Goal: Task Accomplishment & Management: Use online tool/utility

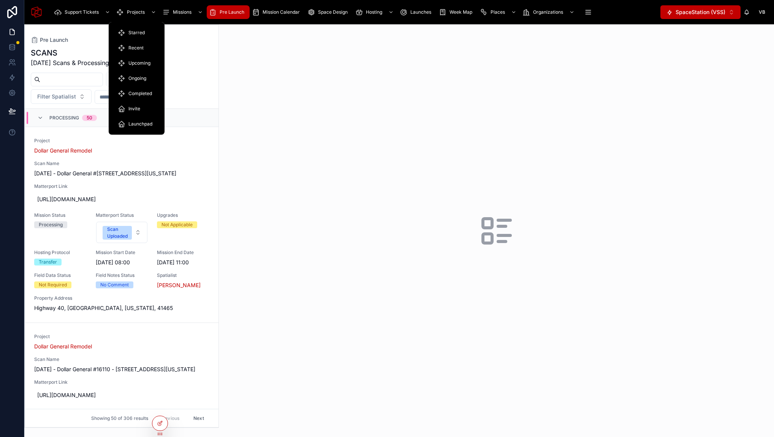
click at [141, 13] on span "Projects" at bounding box center [136, 12] width 18 height 6
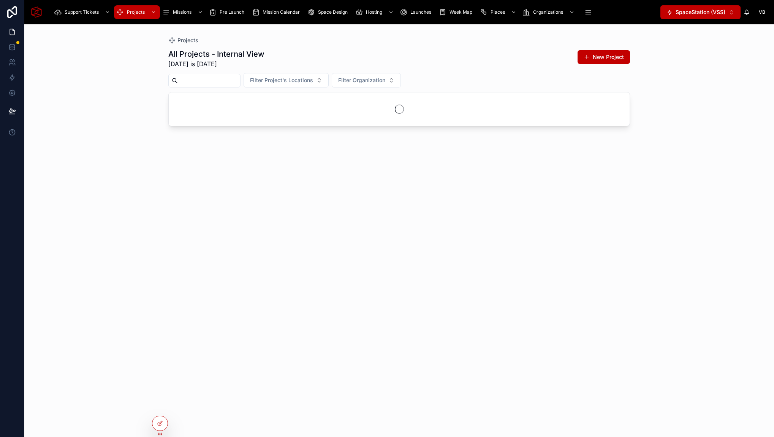
click at [196, 78] on input "text" at bounding box center [209, 80] width 62 height 11
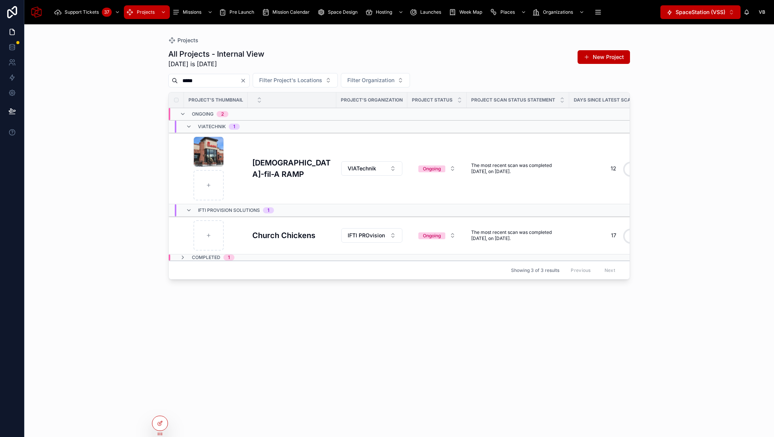
type input "*****"
click at [281, 170] on h3 "[DEMOGRAPHIC_DATA]-fil-A RAMP" at bounding box center [291, 168] width 79 height 23
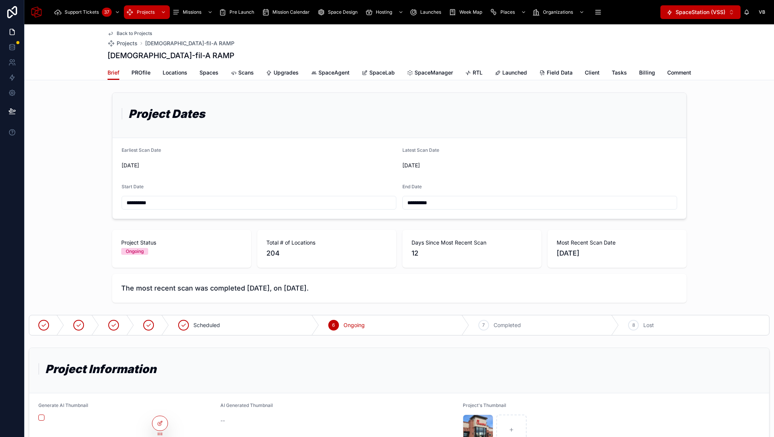
click at [430, 75] on span "SpaceManager" at bounding box center [434, 73] width 38 height 8
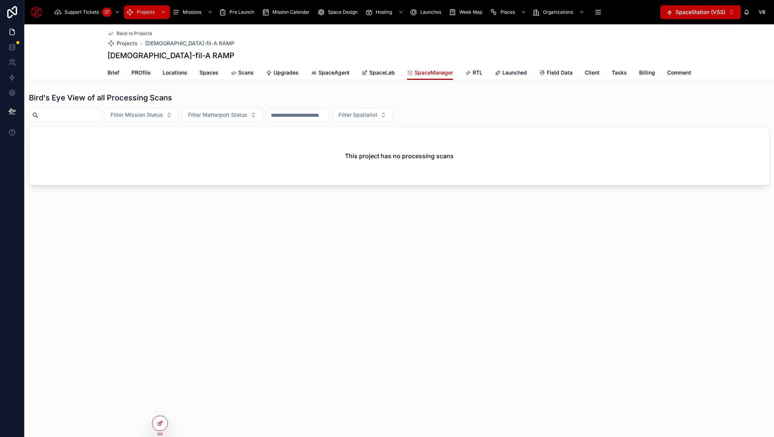
click at [160, 421] on icon at bounding box center [160, 422] width 3 height 3
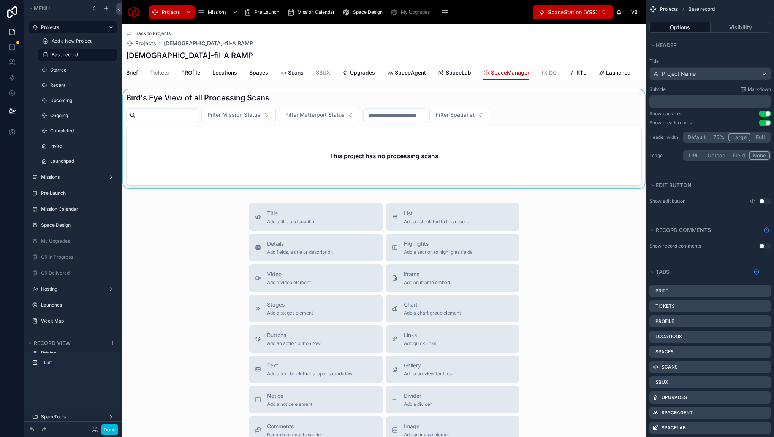
click at [359, 99] on div at bounding box center [384, 140] width 525 height 102
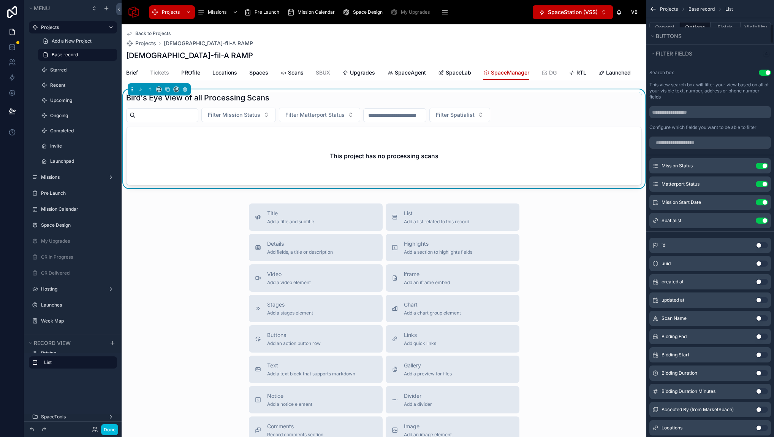
scroll to position [554, 0]
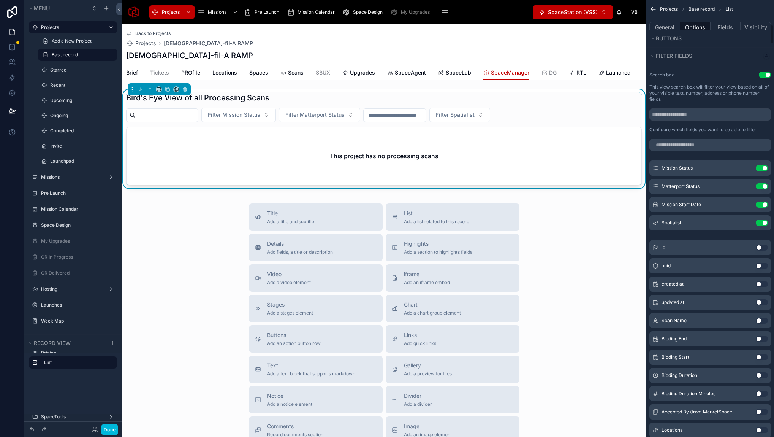
click at [0, 0] on icon "scrollable content" at bounding box center [0, 0] width 0 height 0
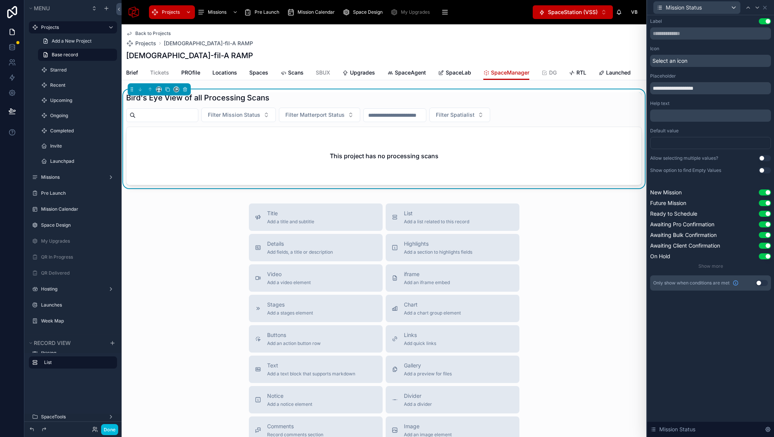
click at [669, 147] on div at bounding box center [710, 143] width 121 height 12
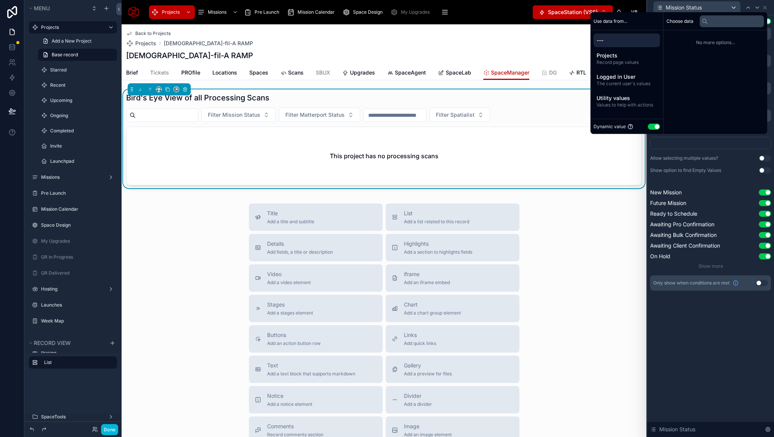
click at [734, 144] on div at bounding box center [710, 143] width 121 height 12
click at [702, 354] on div "**********" at bounding box center [710, 225] width 127 height 421
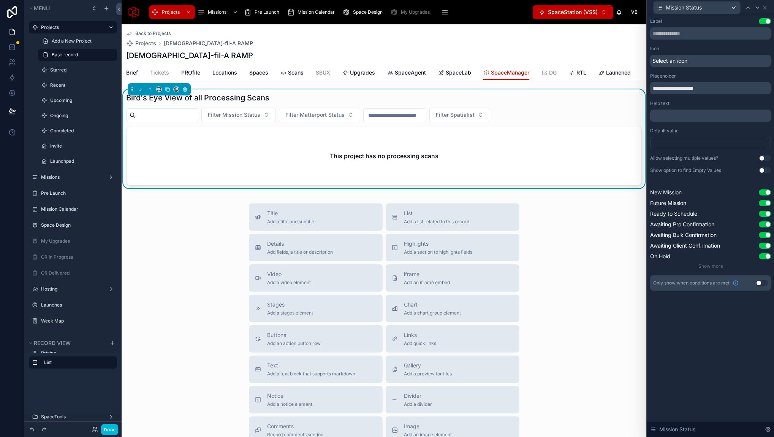
click at [689, 141] on div at bounding box center [710, 143] width 121 height 12
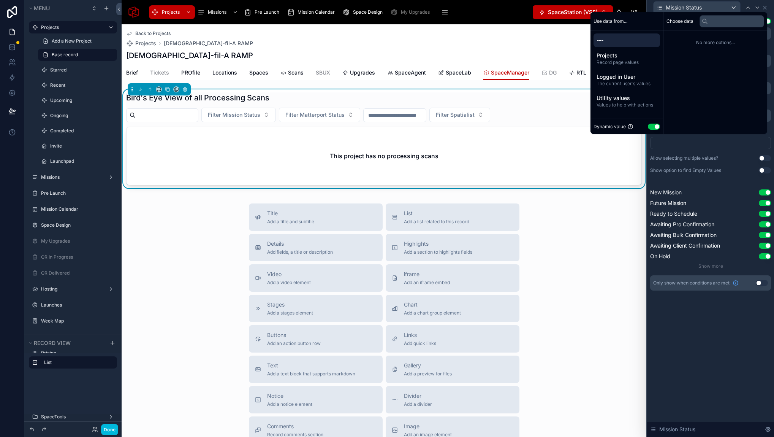
click at [649, 124] on button "Use setting" at bounding box center [654, 127] width 12 height 6
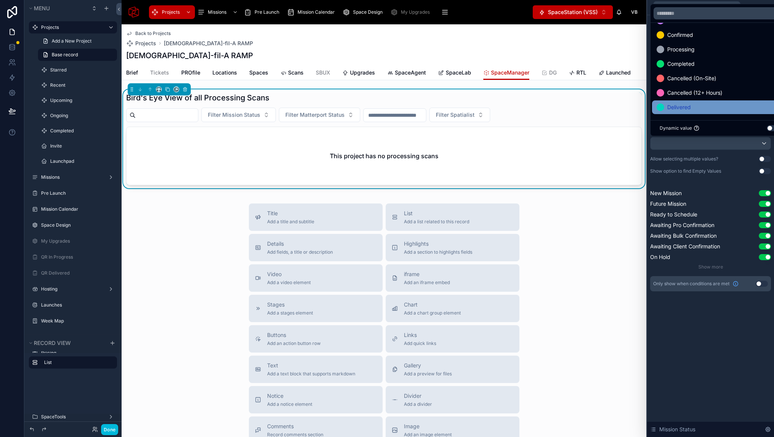
scroll to position [0, 0]
click at [729, 356] on div at bounding box center [710, 218] width 127 height 437
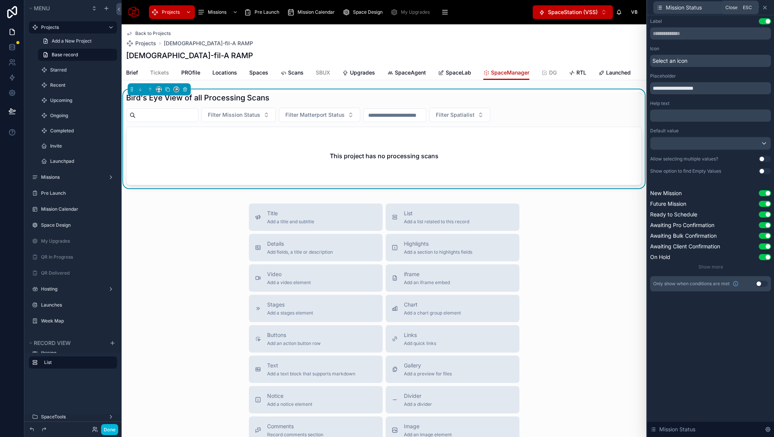
click at [767, 8] on icon at bounding box center [765, 8] width 6 height 6
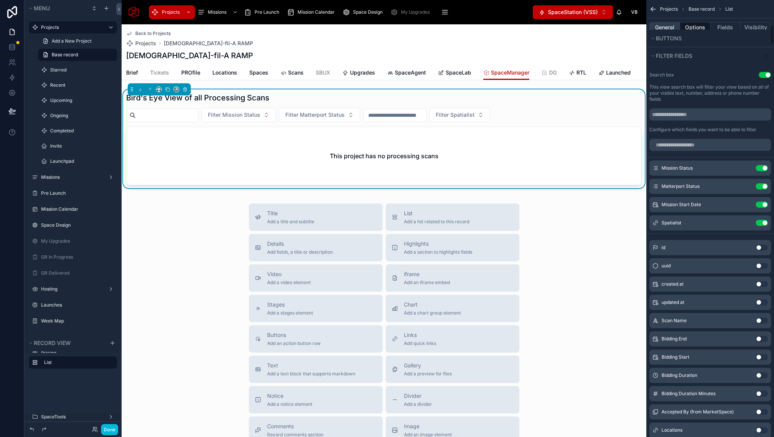
click at [667, 26] on button "General" at bounding box center [664, 27] width 31 height 11
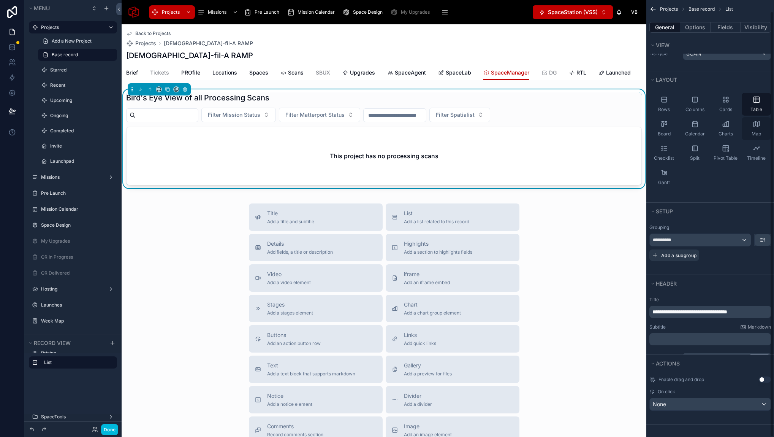
scroll to position [36, 0]
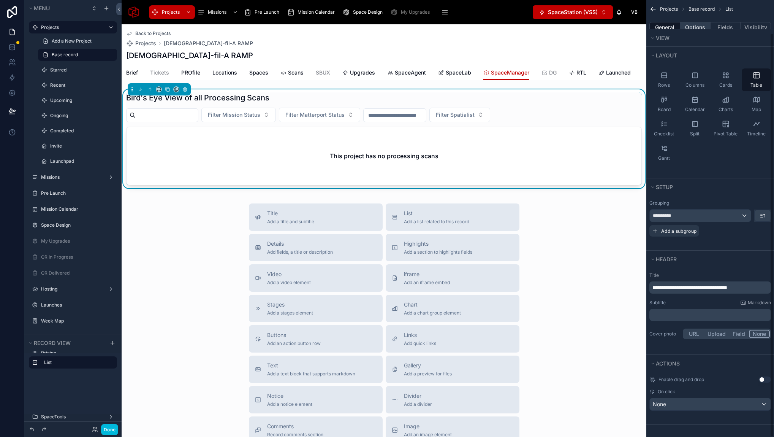
click at [700, 28] on button "Options" at bounding box center [695, 27] width 30 height 11
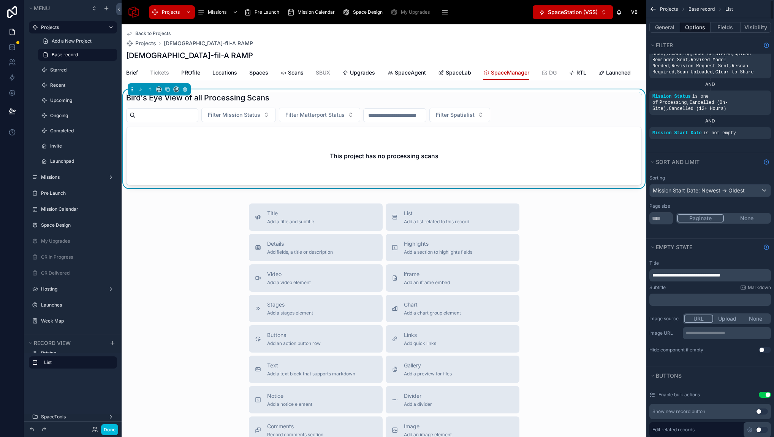
scroll to position [0, 0]
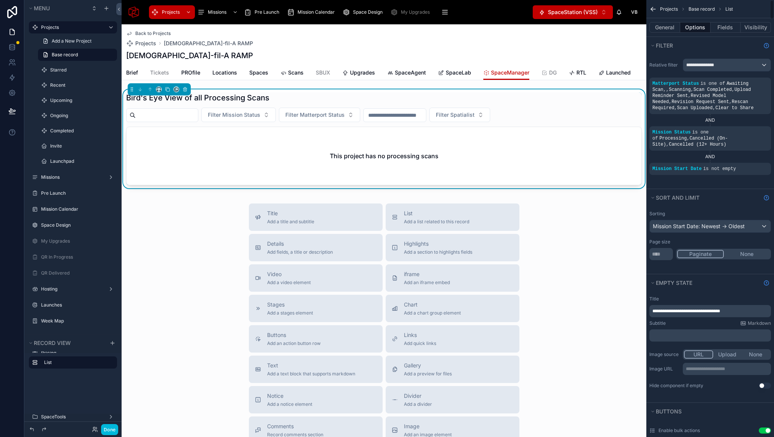
drag, startPoint x: 591, startPoint y: 242, endPoint x: 578, endPoint y: 241, distance: 13.0
click at [591, 242] on div "Title Add a title and subtitle List Add a list related to this record Details A…" at bounding box center [384, 338] width 525 height 271
click at [117, 429] on button "Done" at bounding box center [109, 429] width 17 height 11
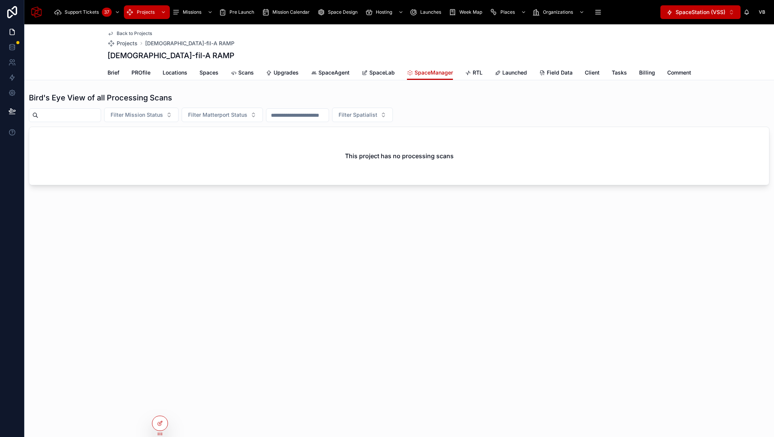
click at [327, 279] on div "Back to Projects Projects [DEMOGRAPHIC_DATA]-fil-A RAMP [DEMOGRAPHIC_DATA]-fil-…" at bounding box center [399, 230] width 750 height 412
